Goal: Information Seeking & Learning: Find specific page/section

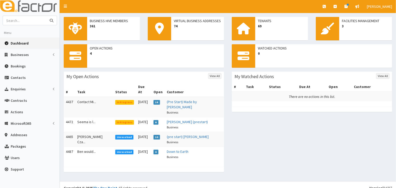
click at [17, 20] on input "text" at bounding box center [25, 20] width 44 height 9
type input "jade o'reilly"
click at [52, 20] on icon "submit" at bounding box center [52, 21] width 4 height 4
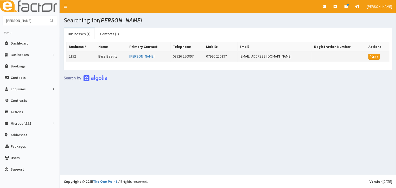
click at [108, 56] on td "Bliss Beauty" at bounding box center [111, 57] width 31 height 10
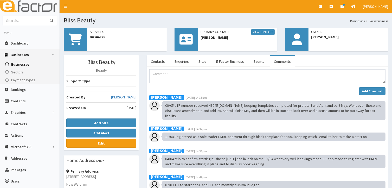
click at [10, 21] on input "text" at bounding box center [25, 20] width 44 height 9
type input "[PERSON_NAME]"
click at [52, 21] on icon "submit" at bounding box center [52, 21] width 4 height 4
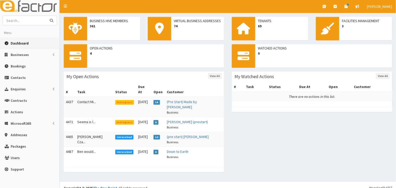
click at [26, 18] on input "text" at bounding box center [25, 20] width 44 height 9
type input "[PERSON_NAME]"
click at [51, 21] on icon "submit" at bounding box center [52, 21] width 4 height 4
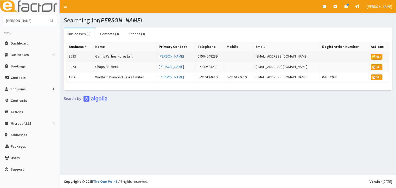
click at [118, 55] on td "Gem's Parties - prestart" at bounding box center [124, 57] width 63 height 10
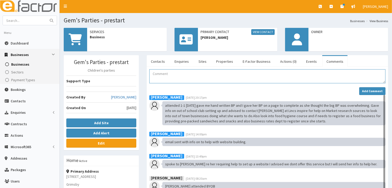
click at [152, 73] on textarea "Comment" at bounding box center [267, 76] width 236 height 14
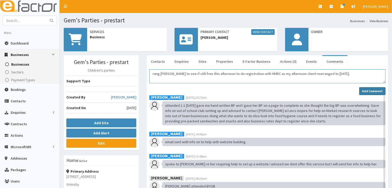
type textarea "rang [PERSON_NAME] to see if still free this afternoon to do registration with …"
click at [368, 90] on strong "Add Comment" at bounding box center [372, 91] width 21 height 4
